Goal: Navigation & Orientation: Find specific page/section

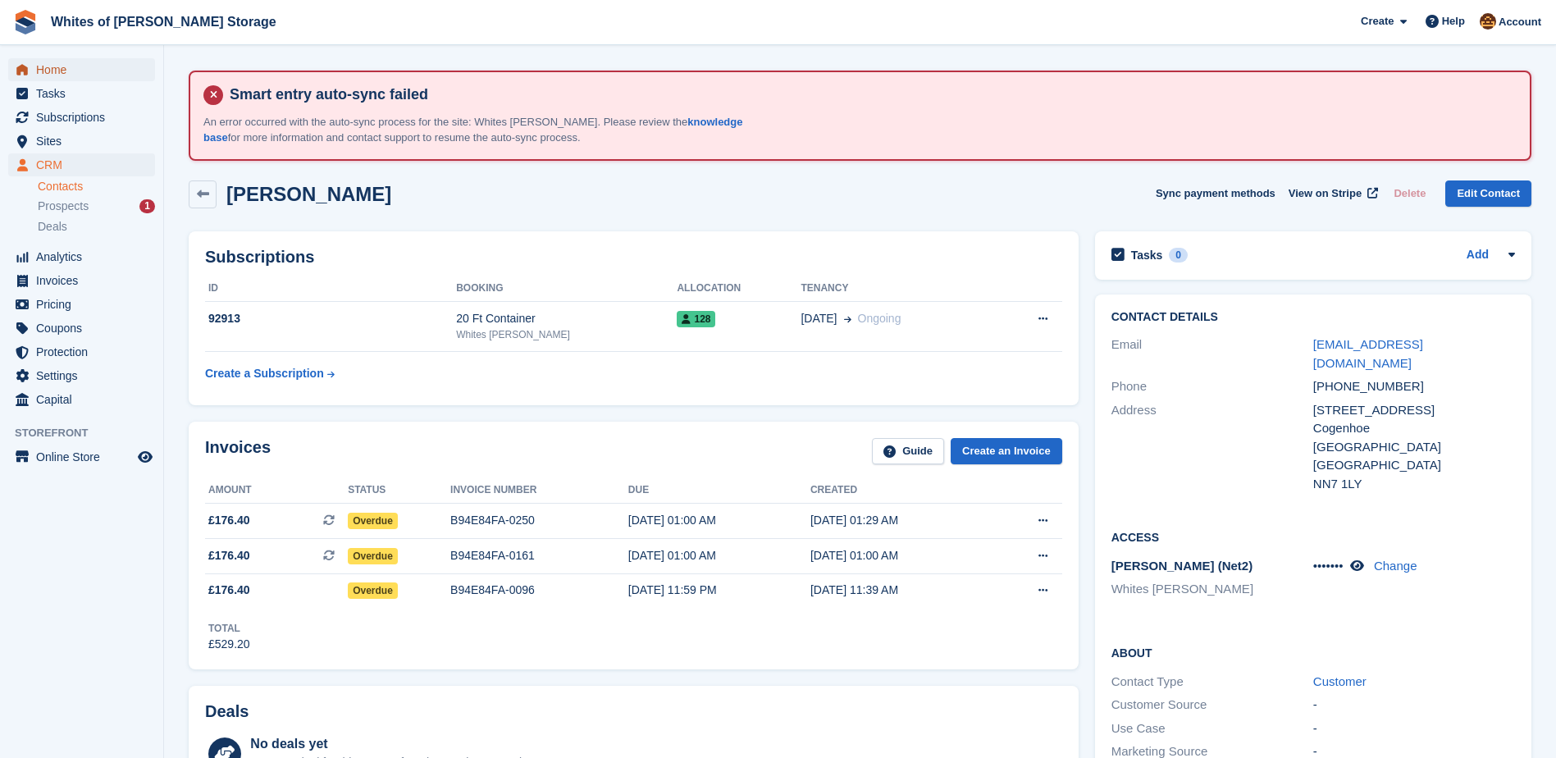
click at [48, 66] on span "Home" at bounding box center [85, 69] width 98 height 23
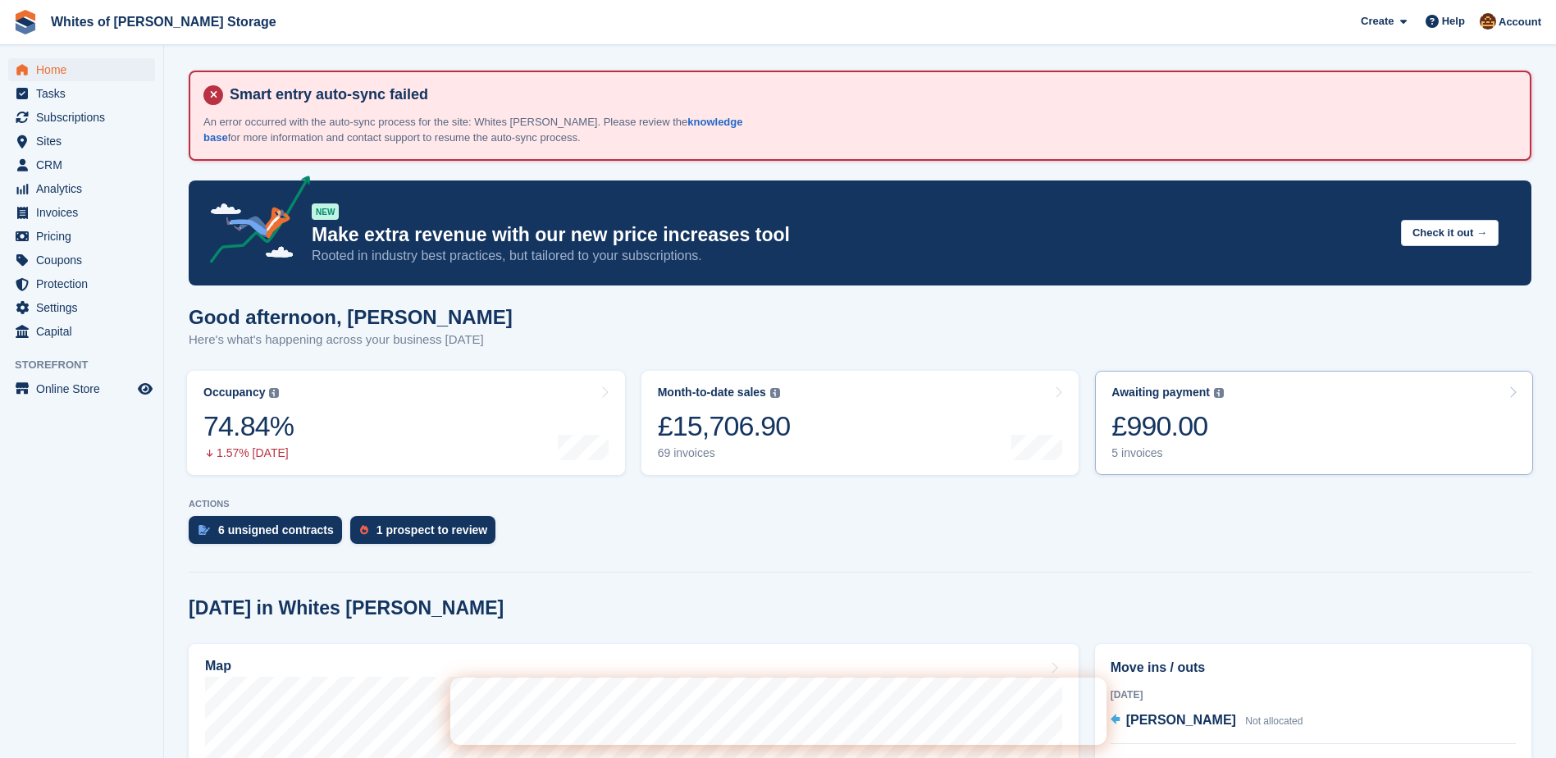
click at [1176, 432] on div "£990.00" at bounding box center [1168, 426] width 112 height 34
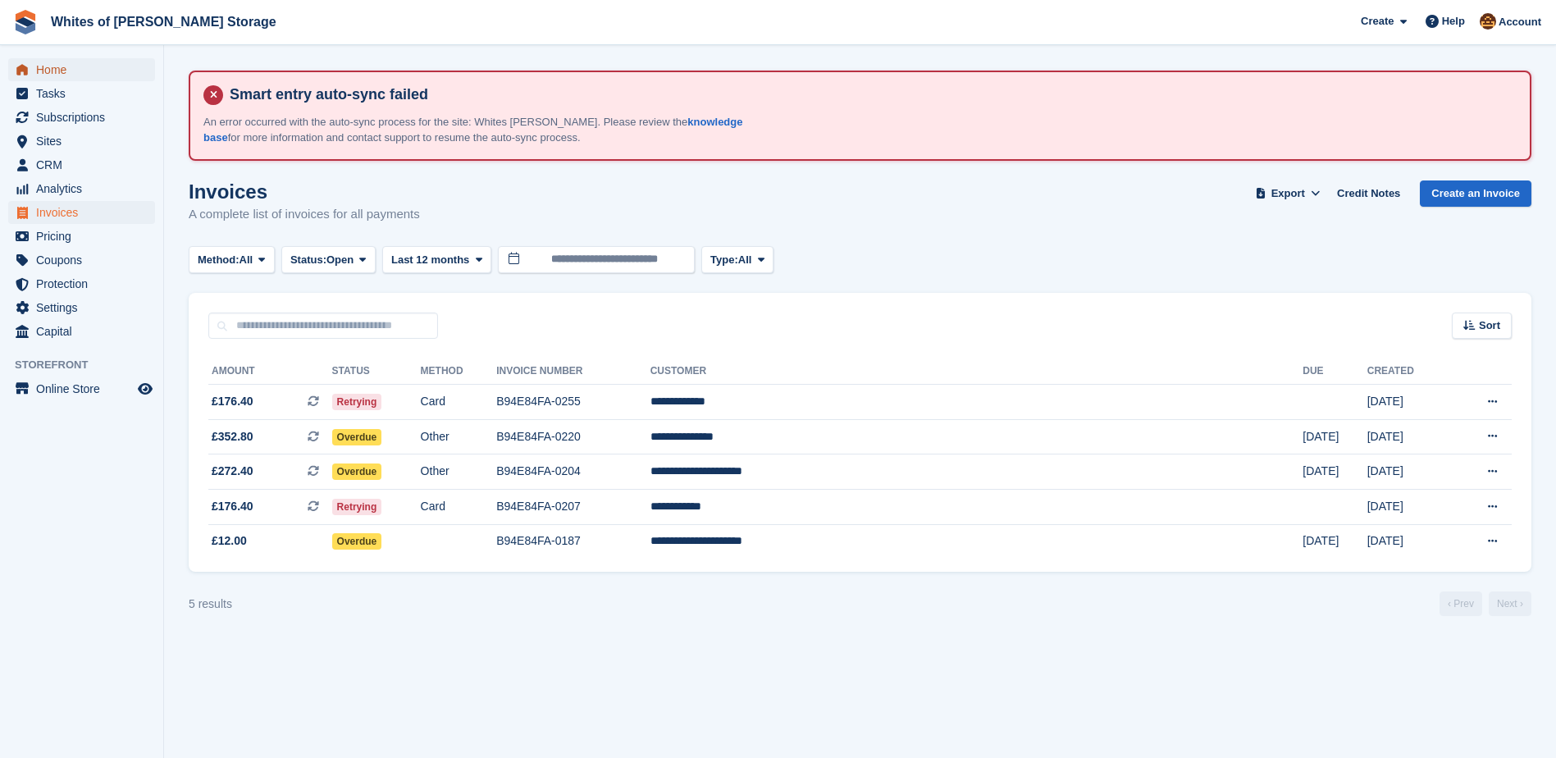
click at [57, 69] on span "Home" at bounding box center [85, 69] width 98 height 23
